Goal: Task Accomplishment & Management: Manage account settings

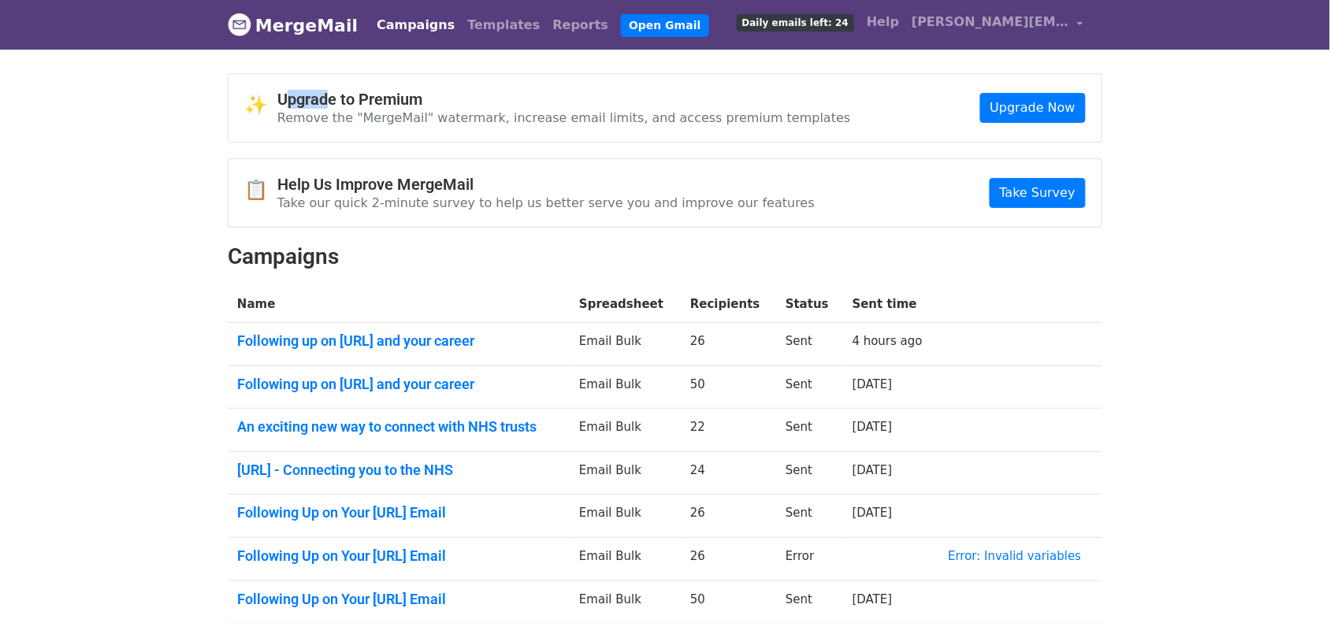
click at [384, 32] on link "Campaigns" at bounding box center [415, 25] width 91 height 32
click at [315, 17] on link "MergeMail" at bounding box center [293, 25] width 130 height 33
click at [414, 25] on link "Campaigns" at bounding box center [415, 25] width 91 height 32
